Goal: Task Accomplishment & Management: Complete application form

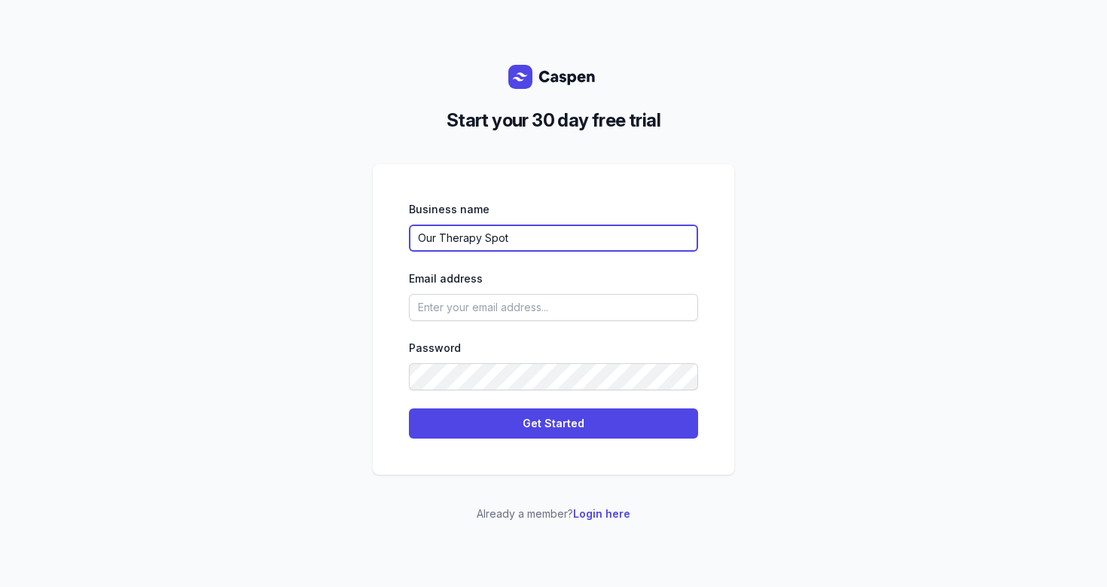
type input "Our Therapy Spot"
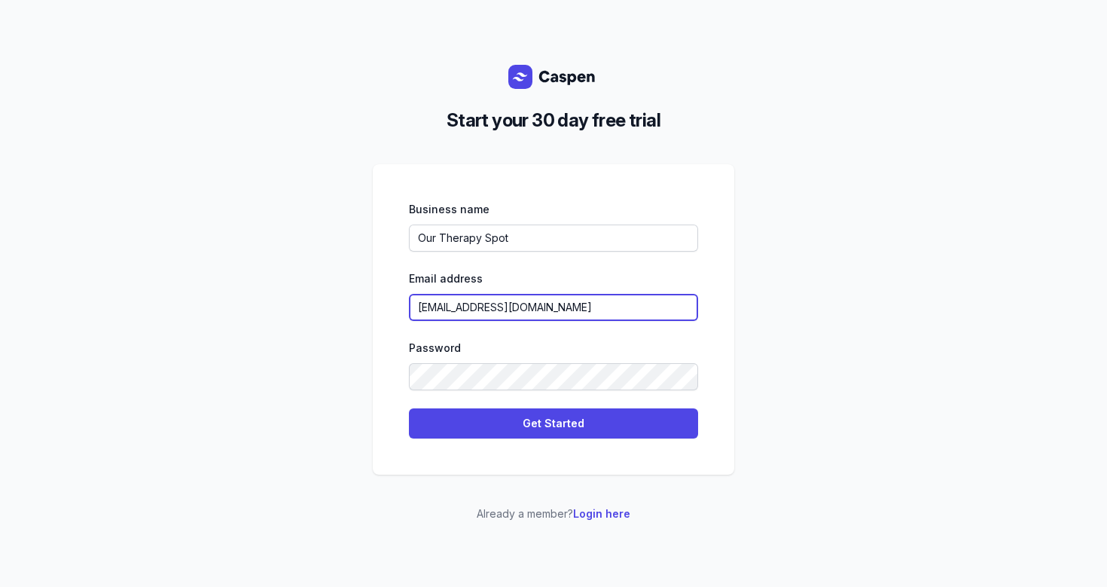
type input "[EMAIL_ADDRESS][DOMAIN_NAME]"
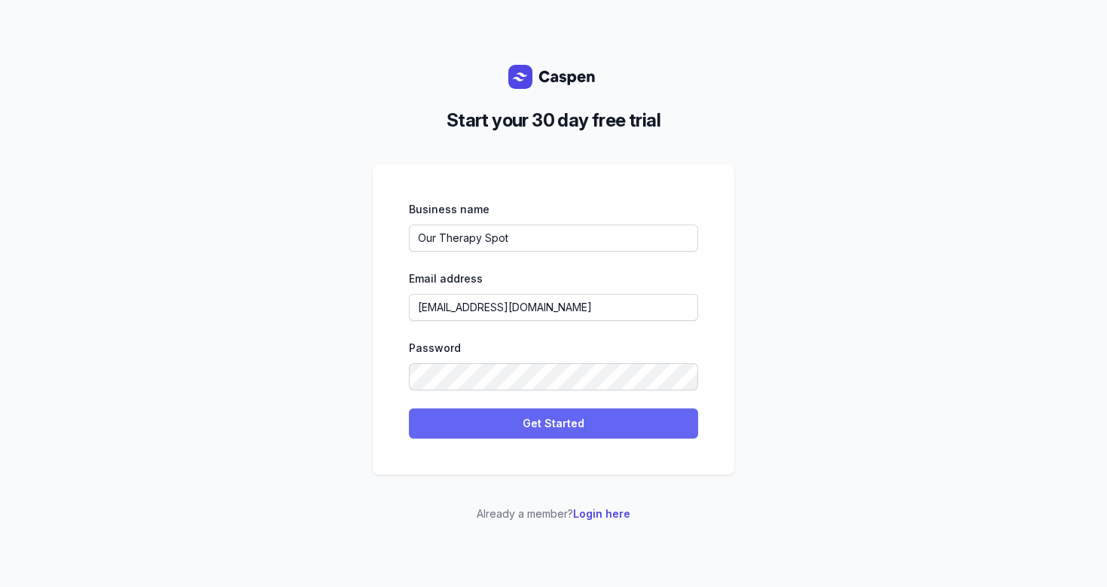
click at [556, 426] on span "Get Started" at bounding box center [553, 423] width 271 height 18
select select
select select "AU"
select select "[GEOGRAPHIC_DATA]/[GEOGRAPHIC_DATA]"
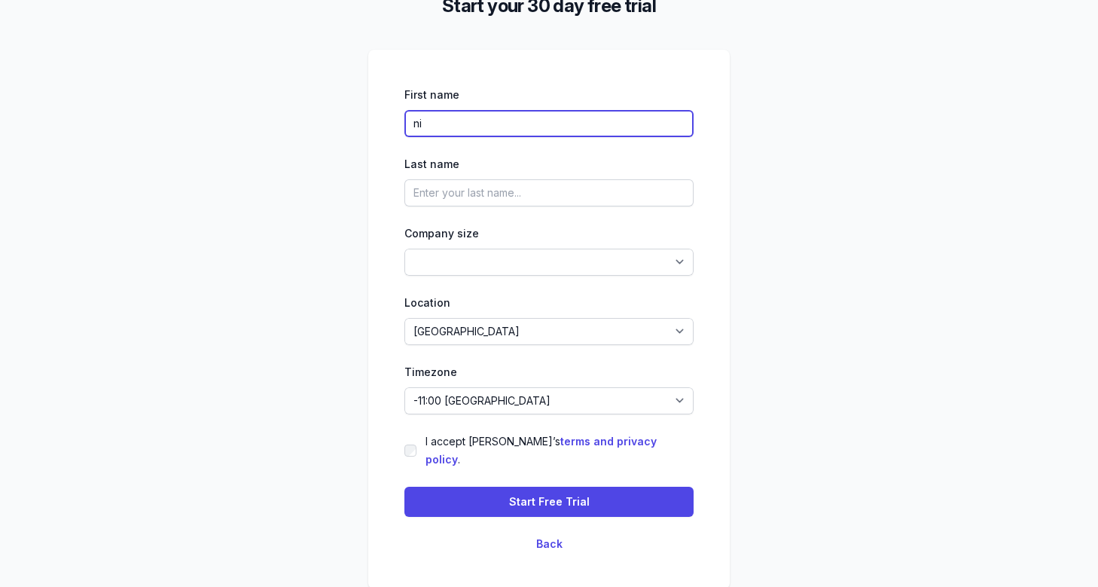
type input "n"
type input "[PERSON_NAME]"
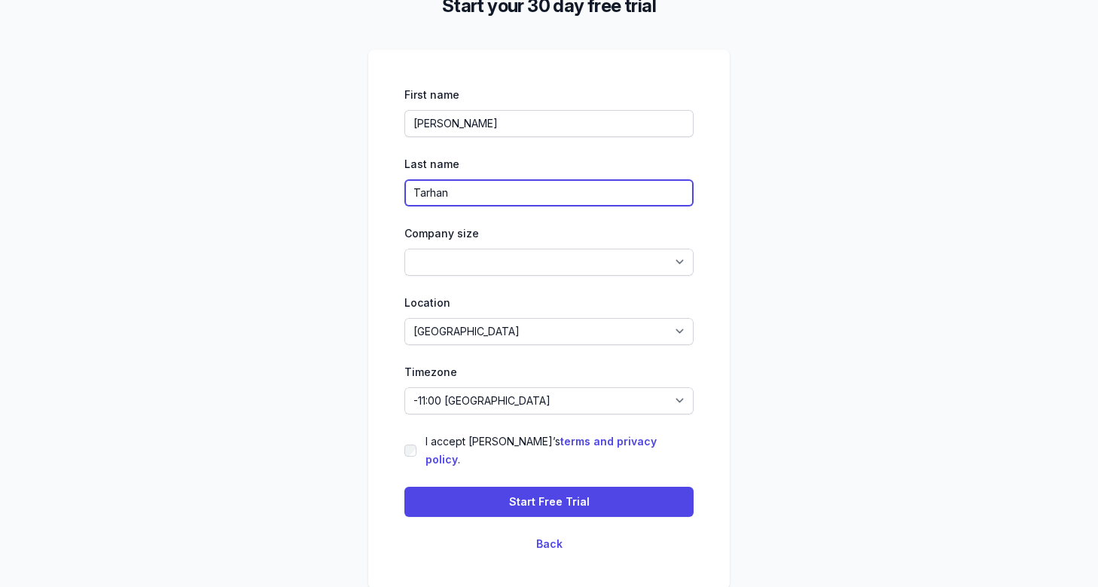
type input "Tarhan"
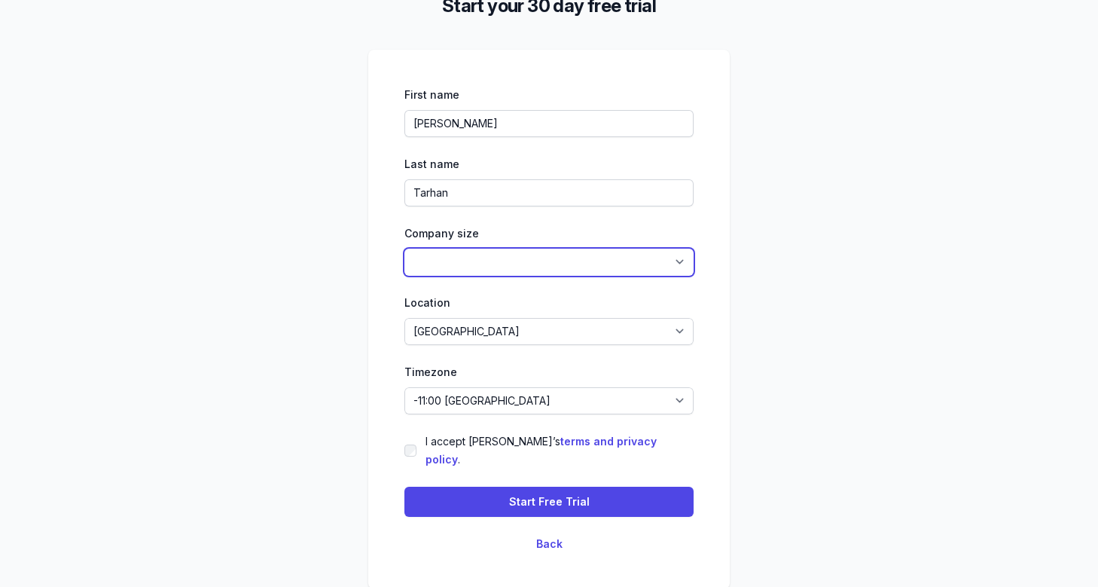
select select "1-4"
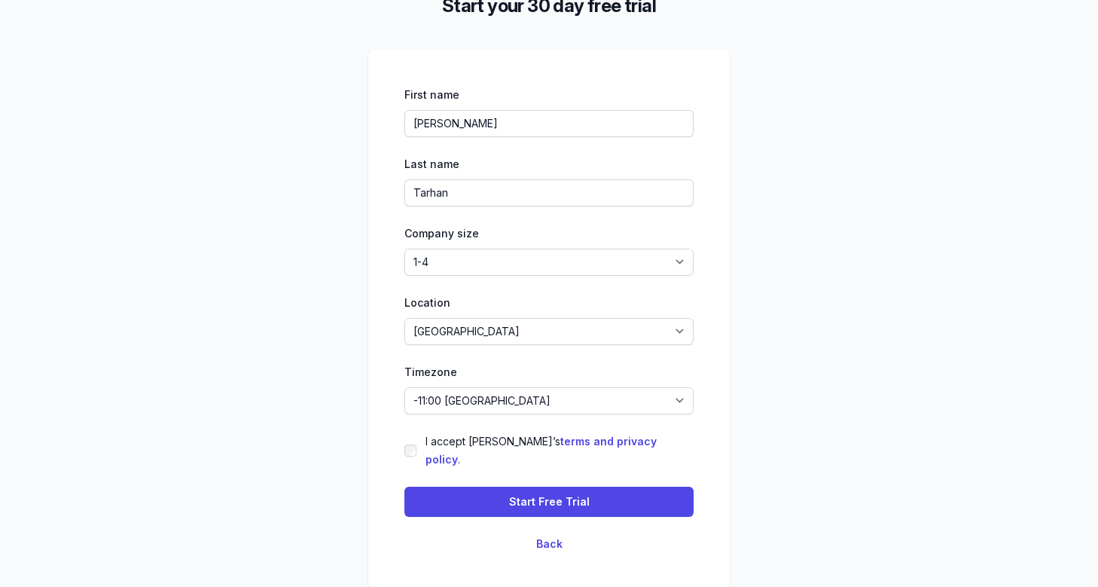
click at [452, 445] on label "I accept [PERSON_NAME]’s terms and privacy policy ." at bounding box center [560, 450] width 268 height 36
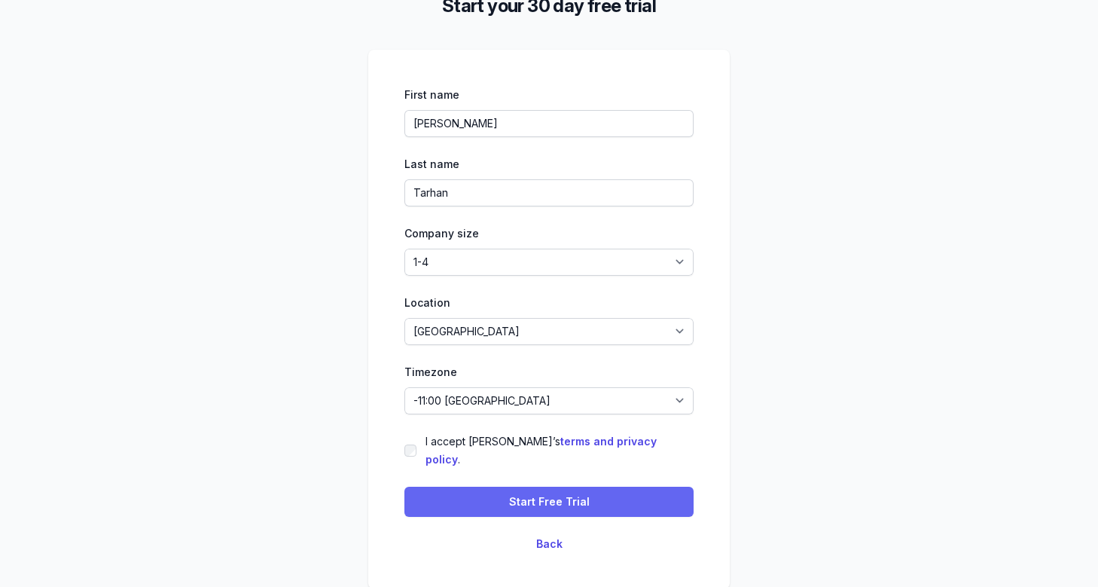
click at [484, 487] on button "Start Free Trial" at bounding box center [549, 502] width 289 height 30
